Goal: Navigation & Orientation: Find specific page/section

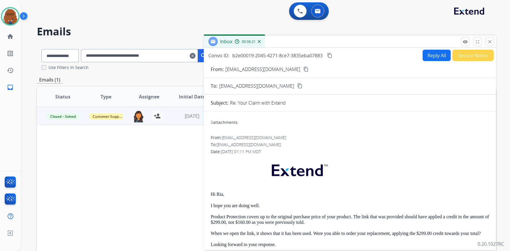
select select "**********"
click at [490, 42] on mat-icon "close" at bounding box center [489, 41] width 5 height 5
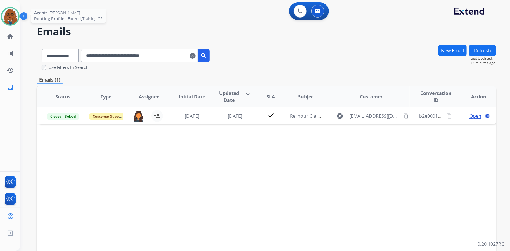
click at [10, 16] on img at bounding box center [10, 16] width 16 height 16
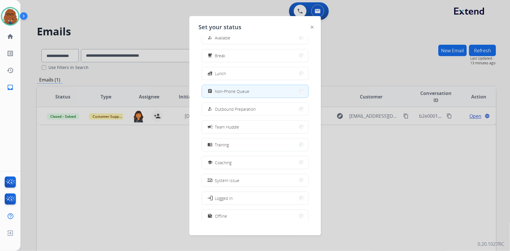
scroll to position [19, 0]
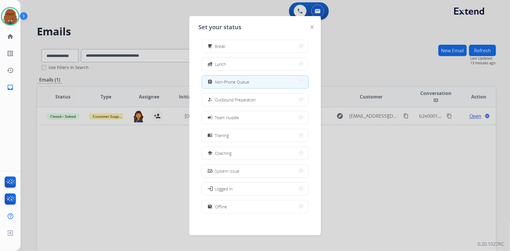
click at [232, 208] on button "work_off Offline" at bounding box center [255, 207] width 106 height 13
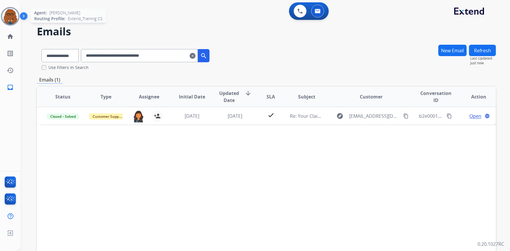
click at [11, 14] on img at bounding box center [10, 16] width 16 height 16
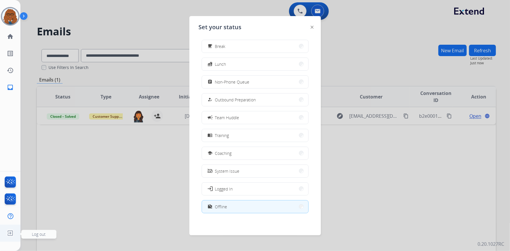
click at [8, 234] on img at bounding box center [10, 233] width 11 height 11
